Goal: Find specific page/section: Find specific page/section

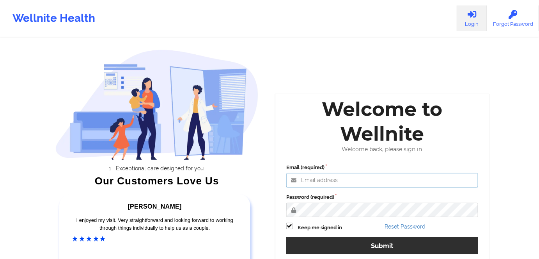
type input "[PERSON_NAME][EMAIL_ADDRESS][DOMAIN_NAME]"
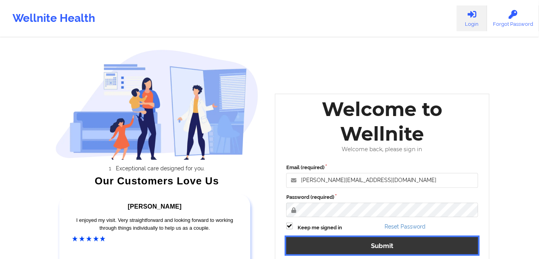
drag, startPoint x: 449, startPoint y: 247, endPoint x: 454, endPoint y: 228, distance: 18.9
click at [449, 247] on button "Submit" at bounding box center [382, 245] width 192 height 17
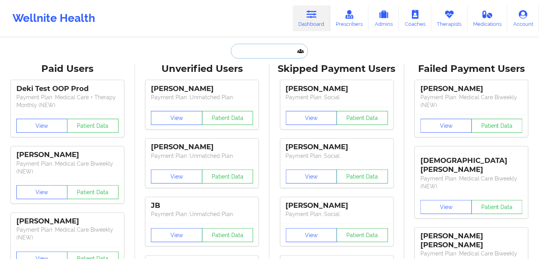
click at [257, 49] on input "text" at bounding box center [269, 51] width 77 height 15
paste input "[PERSON_NAME]"
type input "[PERSON_NAME]"
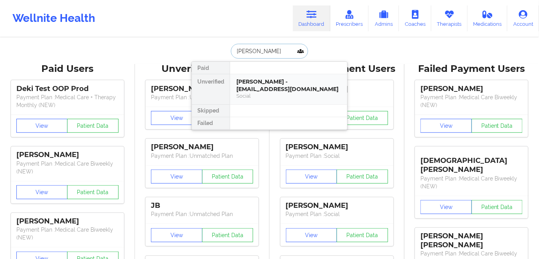
click at [274, 84] on div "[PERSON_NAME] - [EMAIL_ADDRESS][DOMAIN_NAME]" at bounding box center [288, 85] width 105 height 14
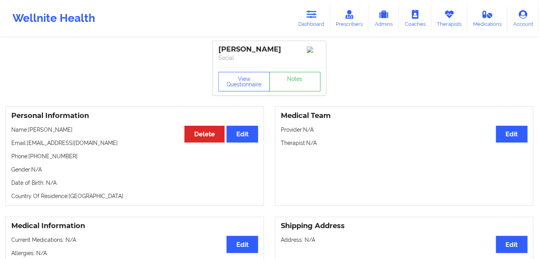
click at [238, 95] on div "View Questionnaire Notes" at bounding box center [269, 81] width 113 height 28
click at [242, 82] on button "View Questionnaire" at bounding box center [243, 82] width 51 height 20
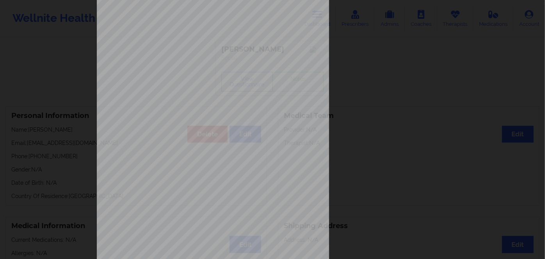
scroll to position [113, 0]
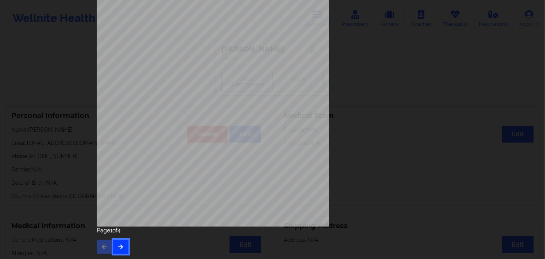
click at [122, 249] on button "button" at bounding box center [120, 247] width 15 height 14
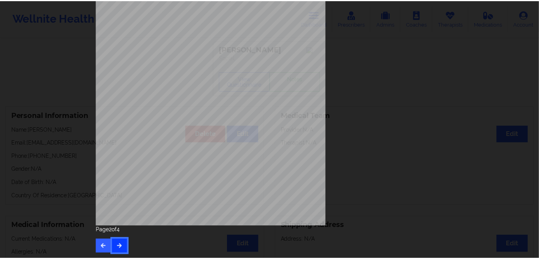
scroll to position [0, 0]
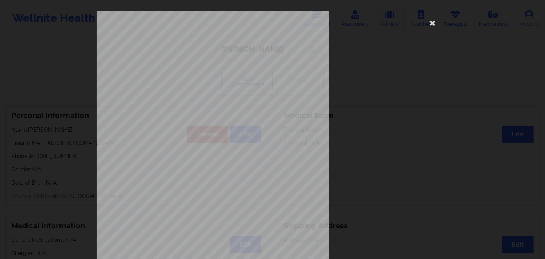
drag, startPoint x: 429, startPoint y: 22, endPoint x: 381, endPoint y: 21, distance: 47.6
click at [429, 22] on icon at bounding box center [432, 22] width 12 height 12
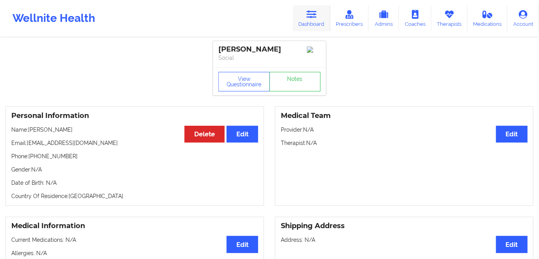
click at [314, 19] on link "Dashboard" at bounding box center [311, 18] width 37 height 26
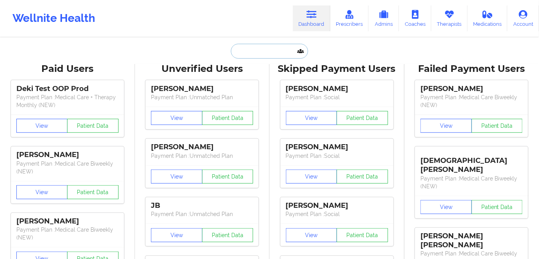
click at [274, 53] on input "text" at bounding box center [269, 51] width 77 height 15
paste input "[PERSON_NAME]"
type input "[PERSON_NAME]"
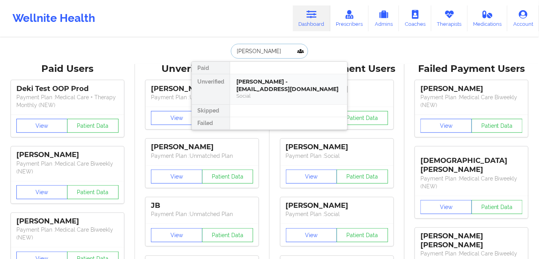
click at [277, 87] on div "[PERSON_NAME] - [EMAIL_ADDRESS][DOMAIN_NAME]" at bounding box center [288, 85] width 105 height 14
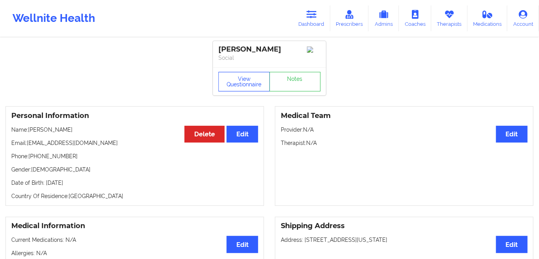
click at [237, 78] on button "View Questionnaire" at bounding box center [243, 82] width 51 height 20
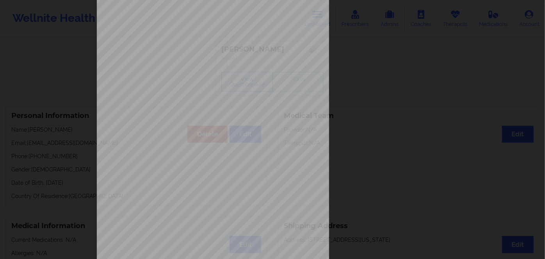
scroll to position [113, 0]
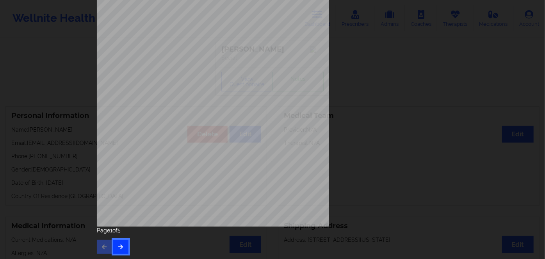
click at [113, 249] on button "button" at bounding box center [120, 247] width 15 height 14
click at [119, 251] on button "button" at bounding box center [120, 247] width 15 height 14
drag, startPoint x: 122, startPoint y: 248, endPoint x: 120, endPoint y: 238, distance: 10.0
click at [121, 247] on button "button" at bounding box center [120, 247] width 15 height 14
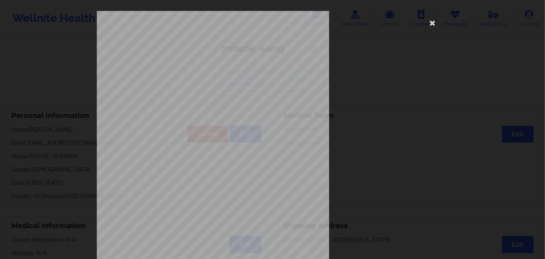
scroll to position [106, 0]
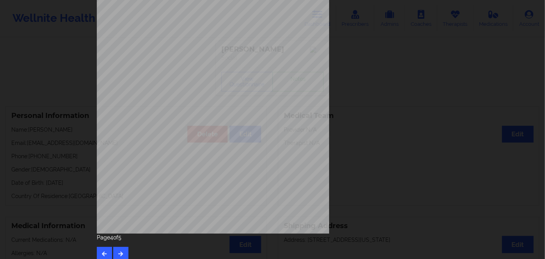
click at [194, 118] on span "JLJ18590464" at bounding box center [188, 117] width 21 height 4
click at [195, 118] on span "JLJ18590464" at bounding box center [188, 117] width 21 height 4
copy span "JLJ18590464"
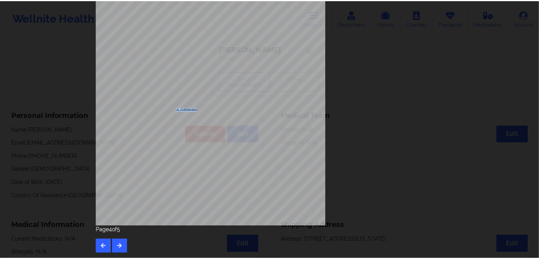
scroll to position [0, 0]
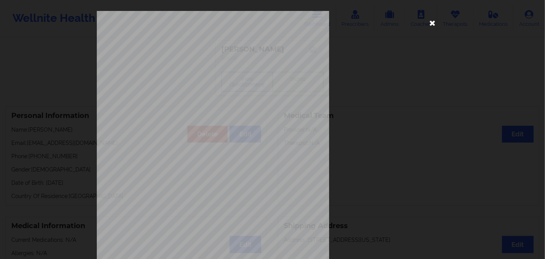
click at [426, 22] on icon at bounding box center [432, 22] width 12 height 12
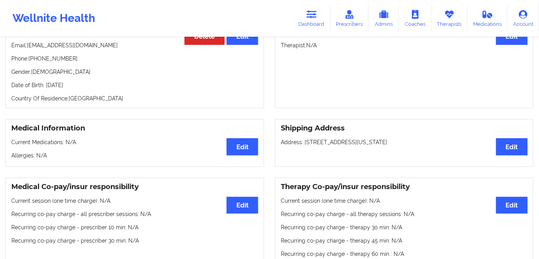
scroll to position [71, 0]
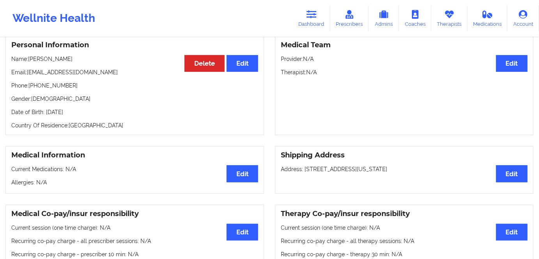
click at [79, 112] on p "Date of Birth: [DEMOGRAPHIC_DATA]" at bounding box center [134, 112] width 247 height 8
copy p "1987"
drag, startPoint x: 75, startPoint y: 58, endPoint x: 29, endPoint y: 55, distance: 46.5
click at [29, 55] on div "Personal Information Edit Delete Name: [PERSON_NAME] Email: [EMAIL_ADDRESS][DOM…" at bounding box center [134, 84] width 259 height 99
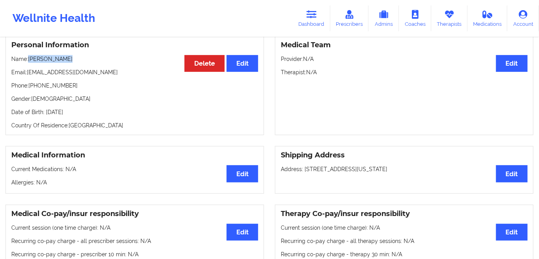
copy p "[PERSON_NAME]"
